Goal: Find specific page/section: Find specific page/section

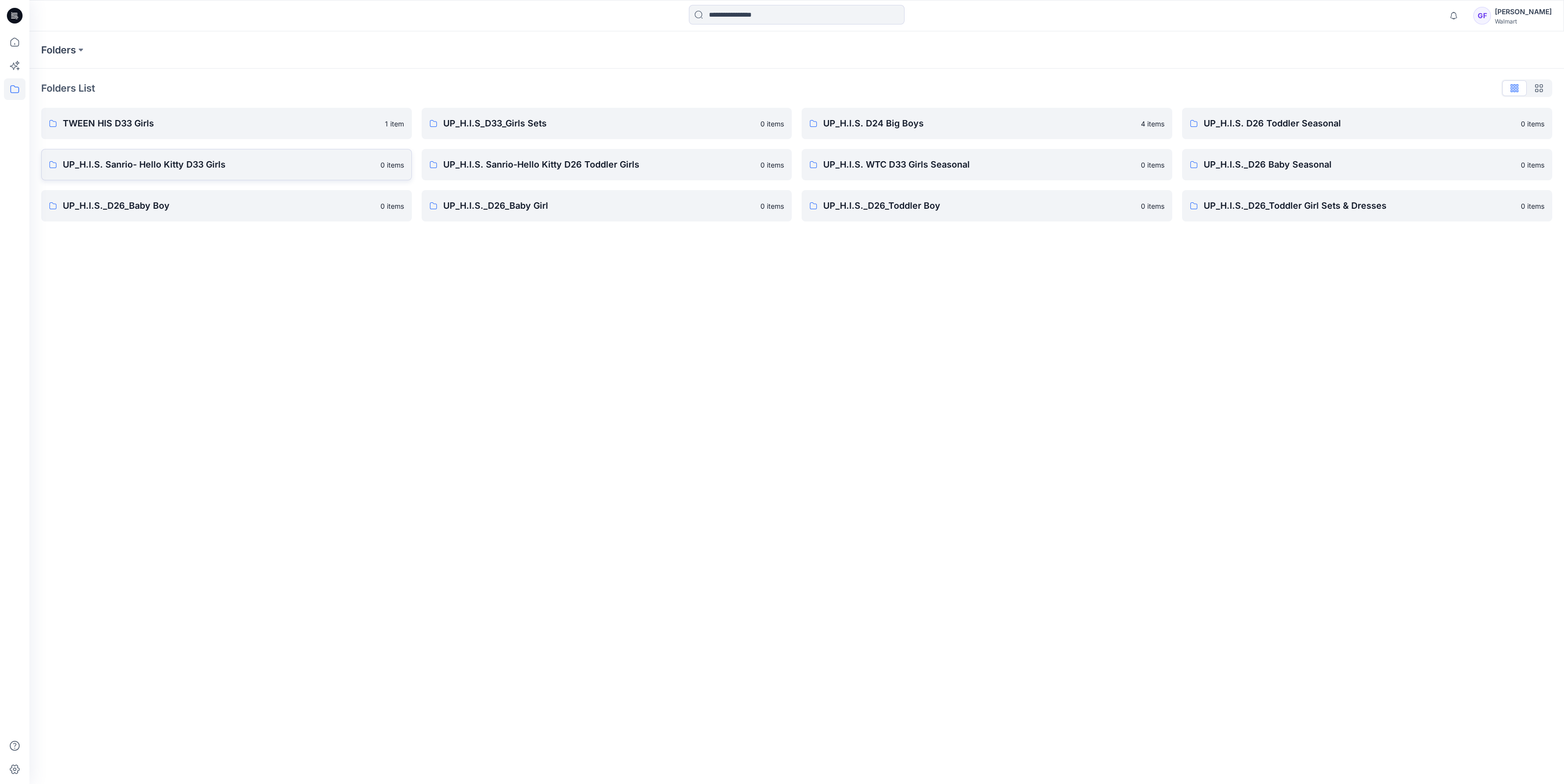
click at [185, 173] on link "UP_H.I.S. Sanrio- Hello Kitty D33 Girls 0 items" at bounding box center [226, 164] width 370 height 32
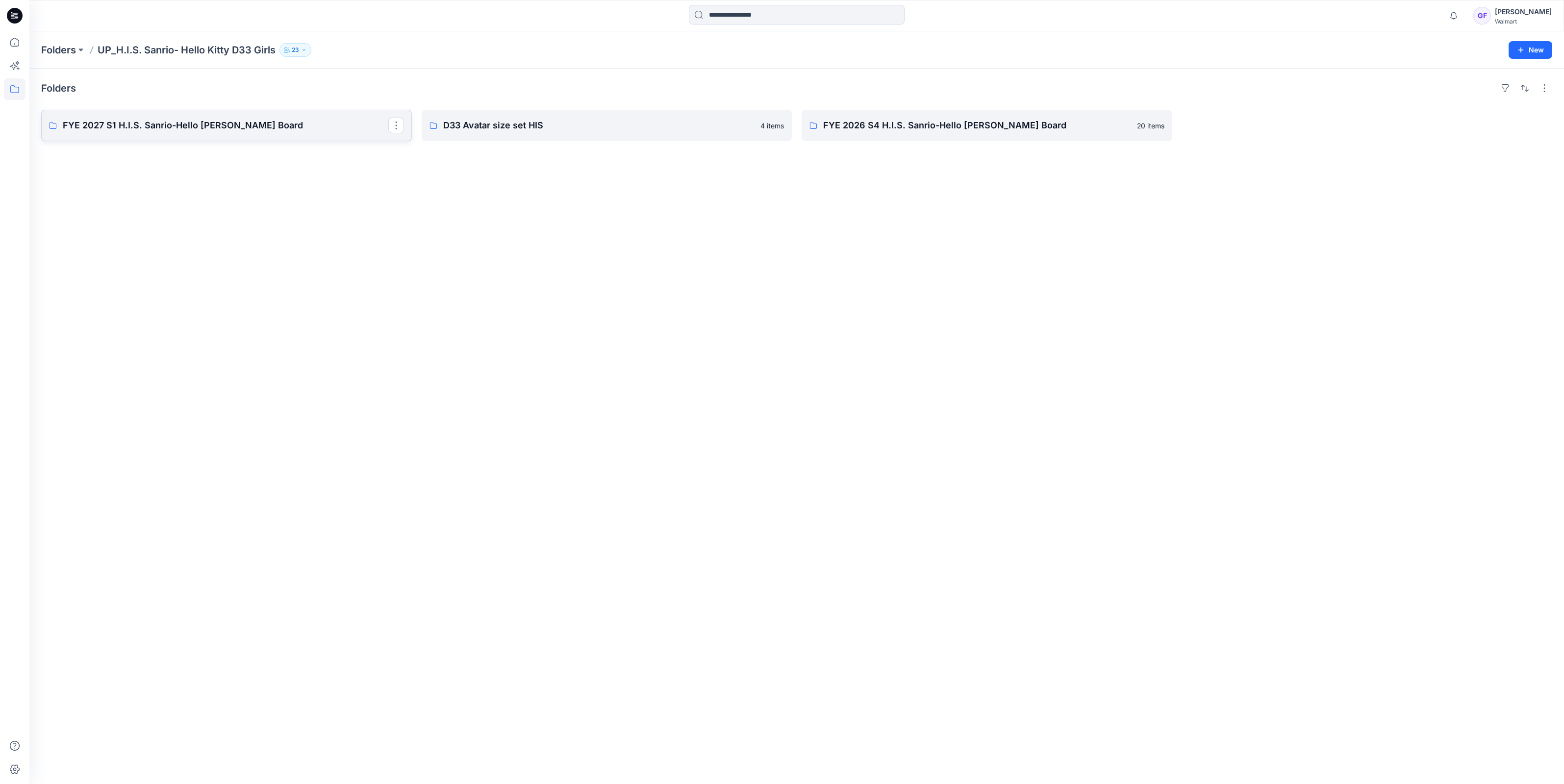
click at [289, 132] on link "FYE 2027 S1 H.I.S. Sanrio-Hello [PERSON_NAME] Board" at bounding box center [226, 126] width 370 height 32
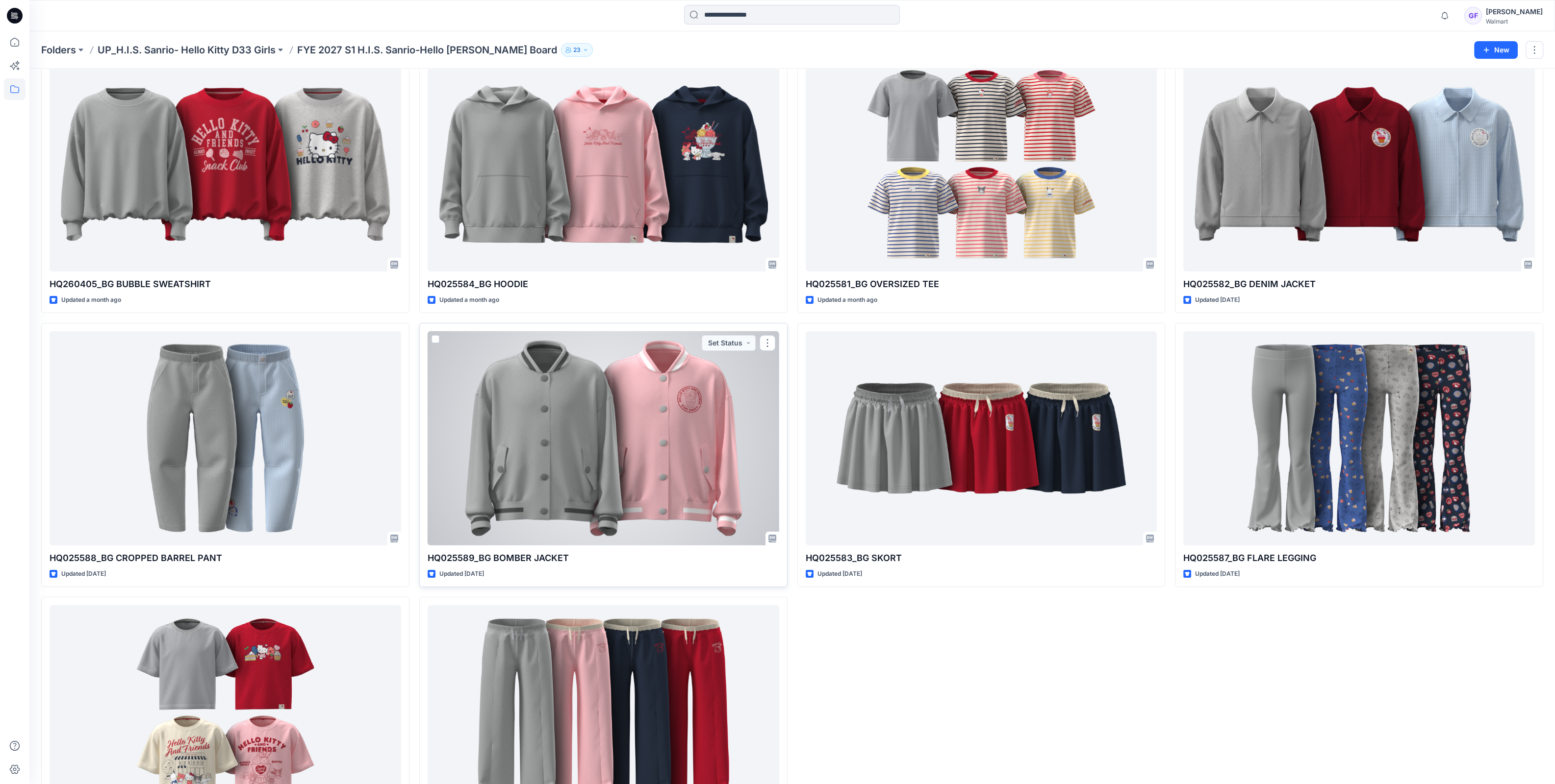
scroll to position [122, 0]
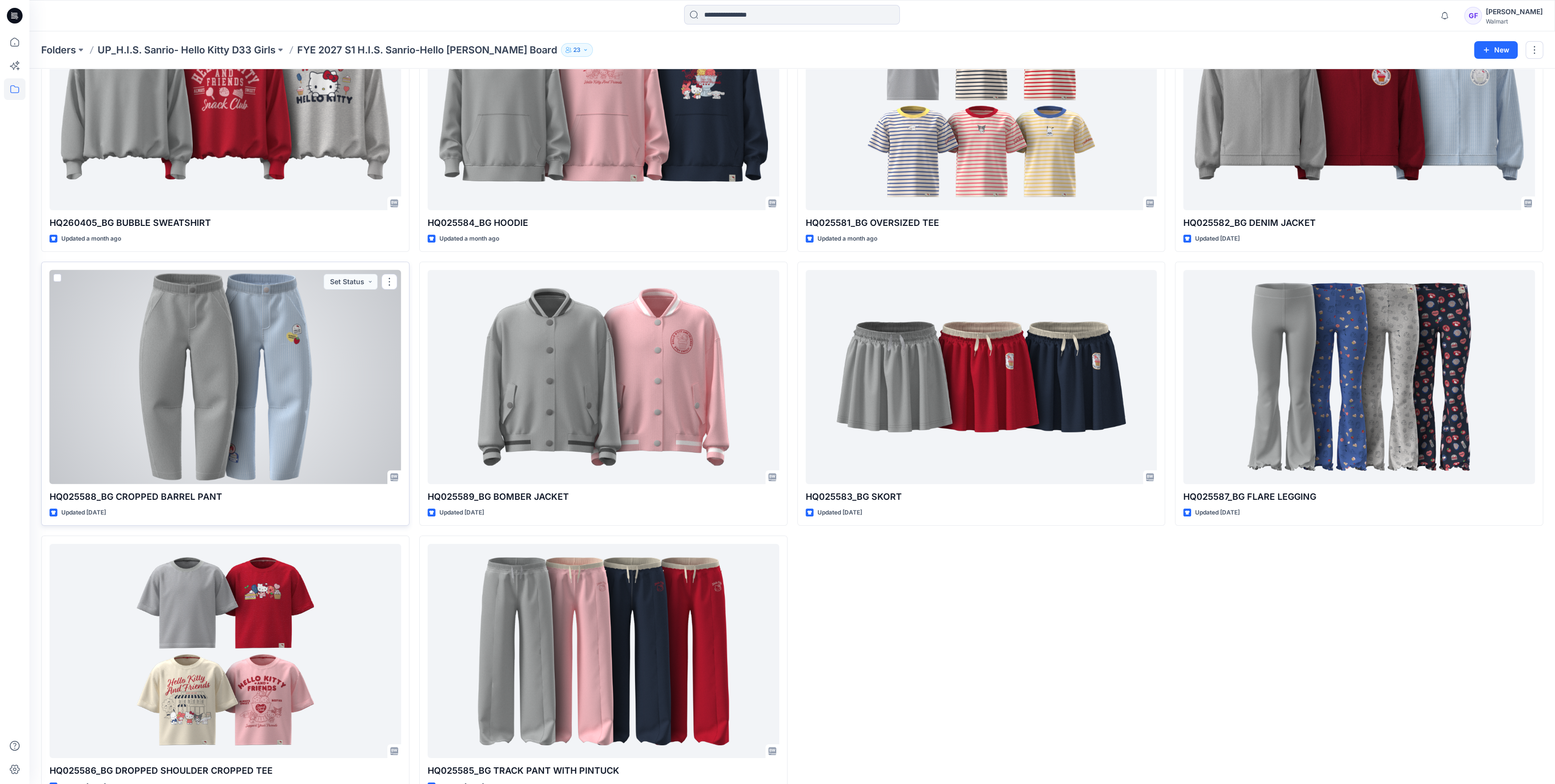
click at [307, 399] on div at bounding box center [225, 377] width 352 height 214
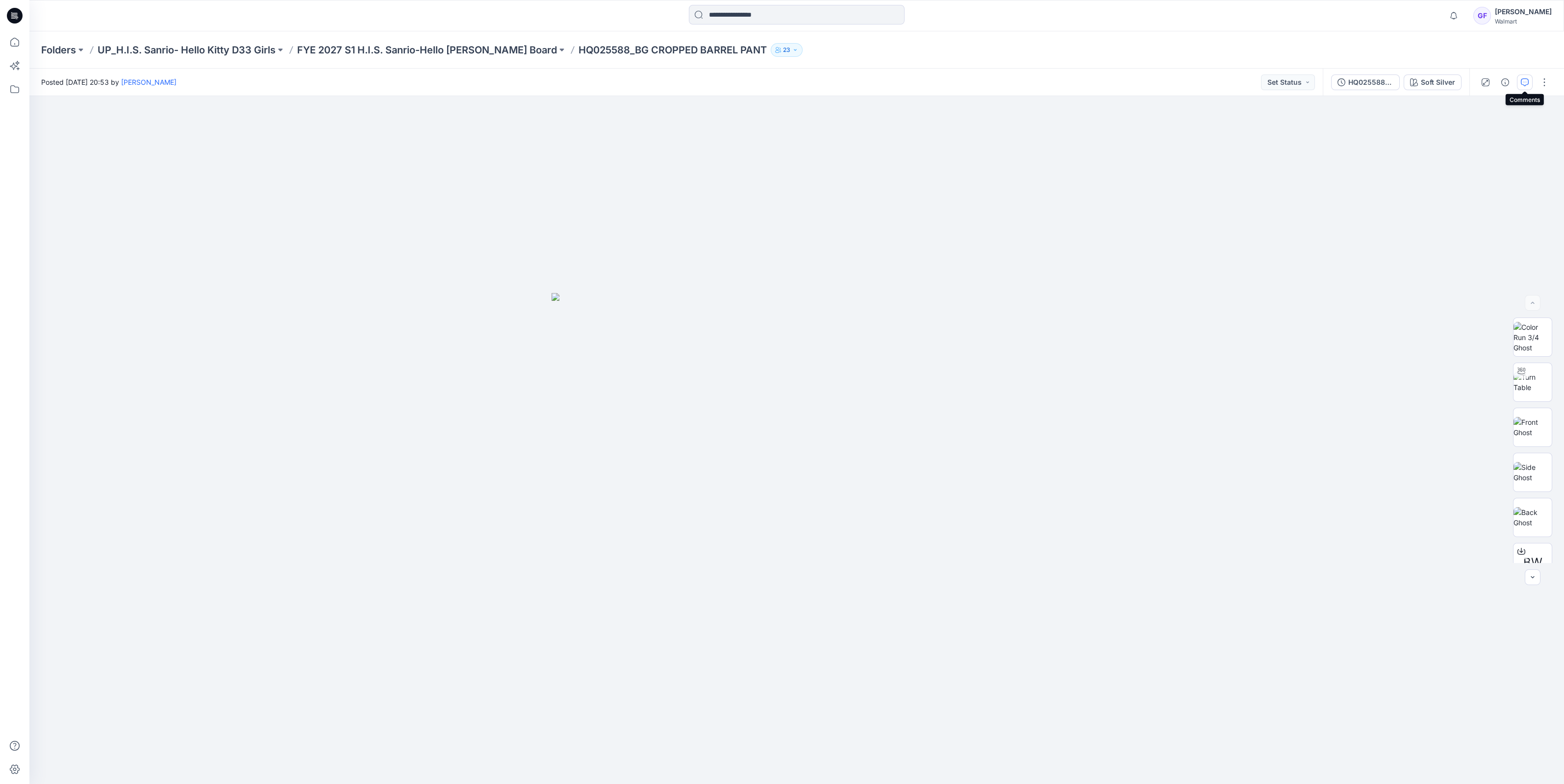
click at [1523, 78] on icon "button" at bounding box center [1525, 82] width 8 height 8
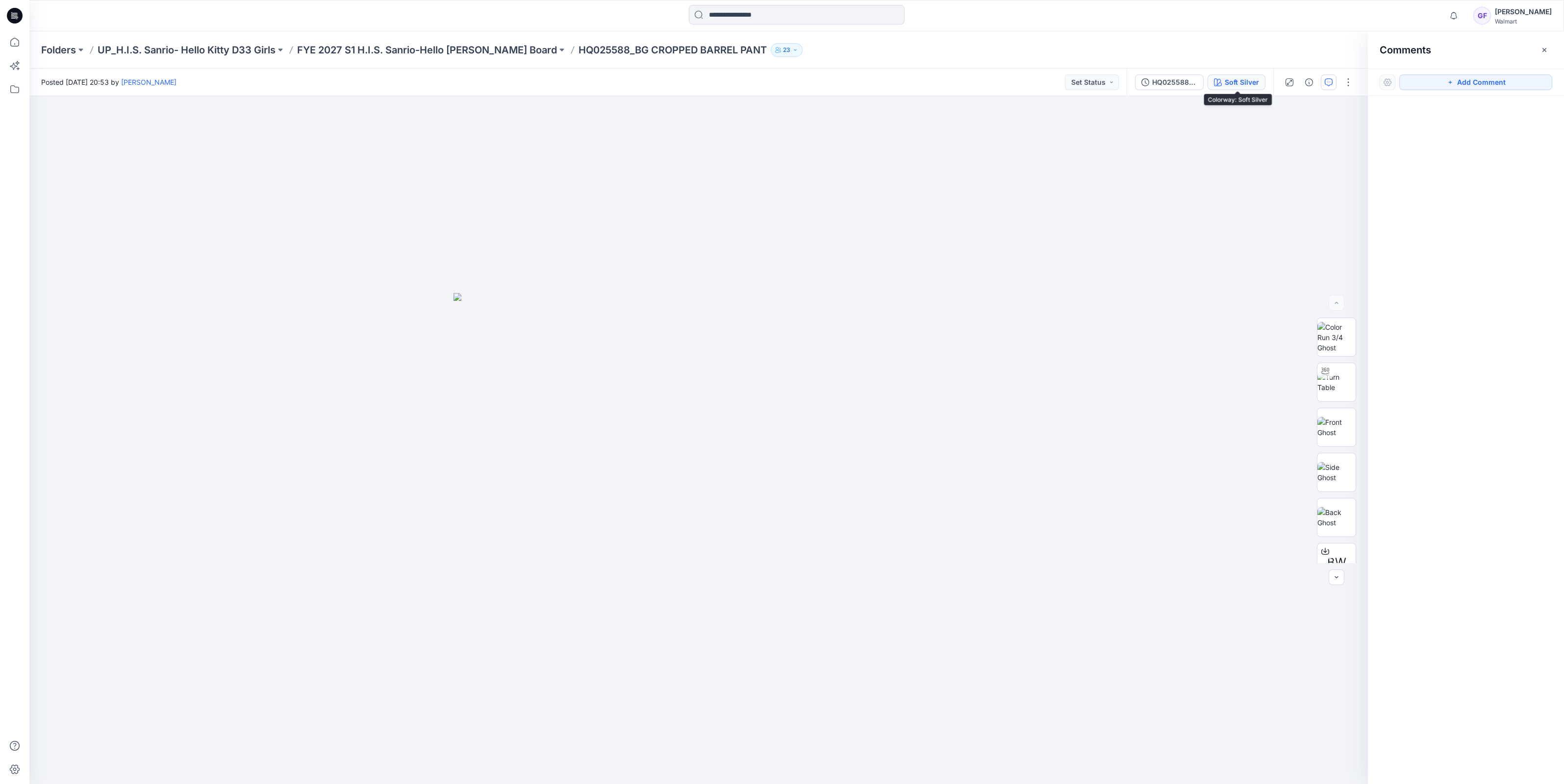
click at [1223, 81] on button "Soft Silver" at bounding box center [1236, 83] width 58 height 16
click at [1397, 181] on img at bounding box center [1398, 174] width 29 height 29
click at [1333, 417] on img at bounding box center [1336, 427] width 38 height 21
click at [1319, 387] on img at bounding box center [1336, 382] width 38 height 21
drag, startPoint x: 817, startPoint y: 740, endPoint x: 807, endPoint y: 748, distance: 12.8
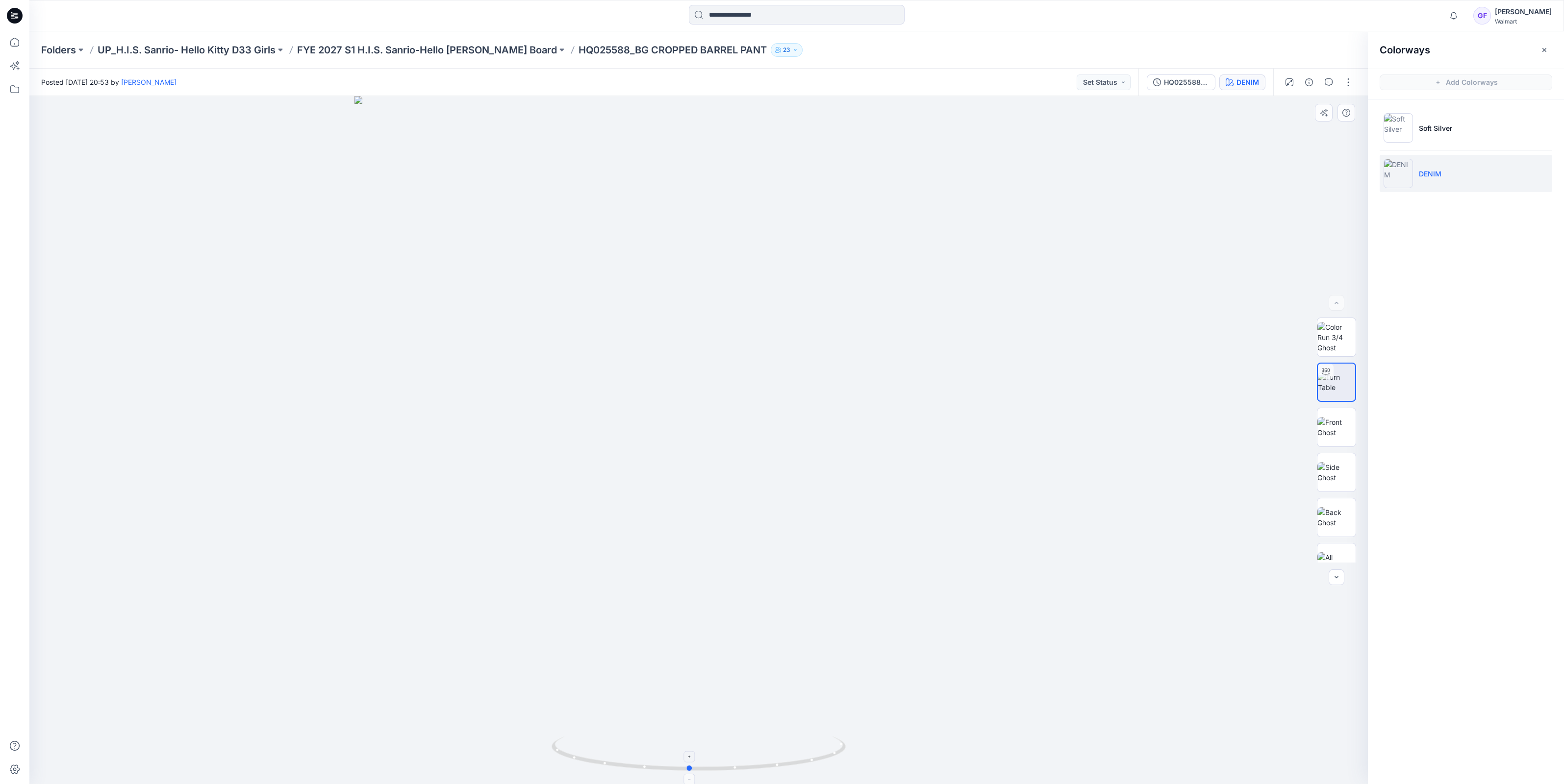
click at [807, 748] on icon at bounding box center [699, 755] width 297 height 37
click at [416, 52] on p "FYE 2027 S1 H.I.S. Sanrio-Hello [PERSON_NAME] Board" at bounding box center [427, 50] width 260 height 14
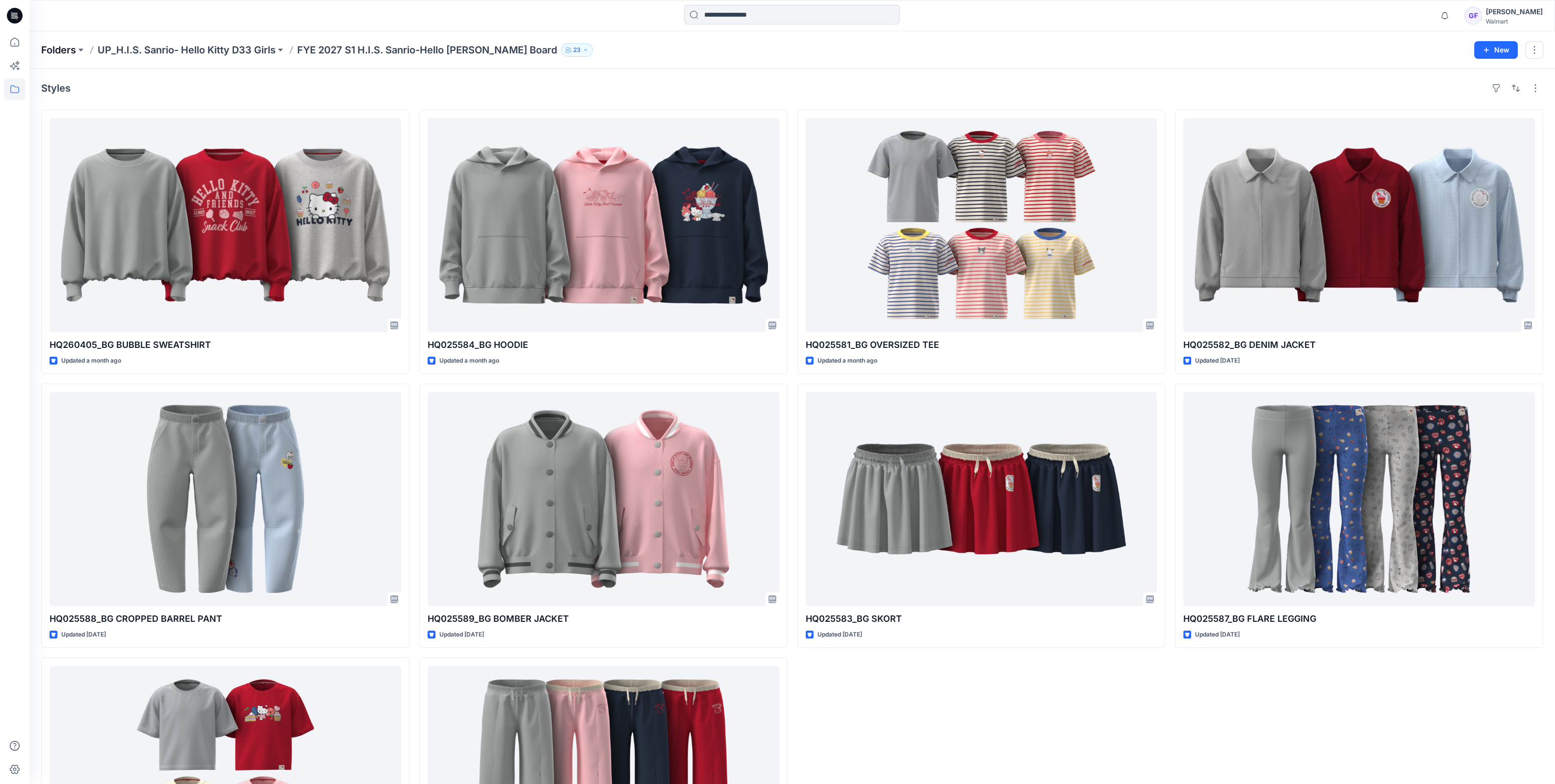
click at [49, 50] on p "Folders" at bounding box center [58, 50] width 35 height 14
